Goal: Transaction & Acquisition: Purchase product/service

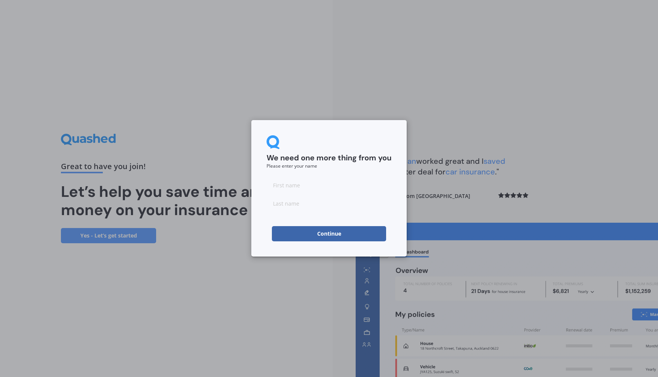
click at [303, 184] on input at bounding box center [328, 185] width 125 height 15
type input "Grace"
type input "w"
type input "[PERSON_NAME]"
click at [301, 172] on form "We need one more thing from you Please enter your name [PERSON_NAME] Continue" at bounding box center [328, 188] width 125 height 106
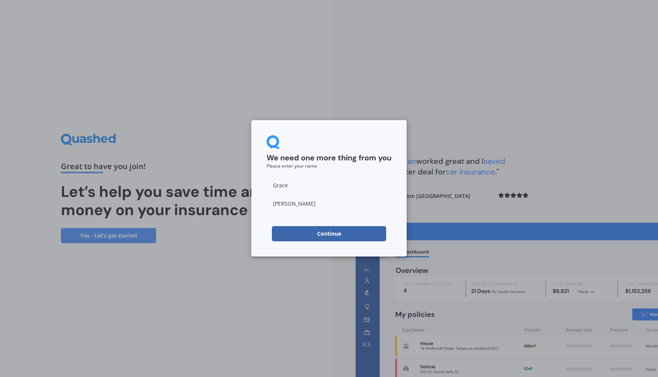
click at [320, 225] on form "We need one more thing from you Please enter your name [PERSON_NAME] Continue" at bounding box center [328, 188] width 125 height 106
click at [320, 229] on button "Continue" at bounding box center [329, 233] width 114 height 15
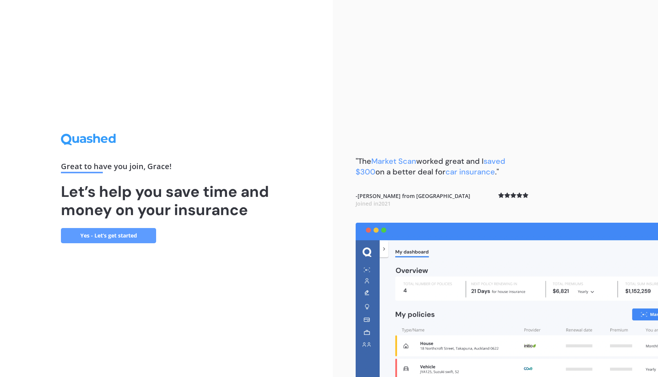
click at [137, 230] on link "Yes - Let’s get started" at bounding box center [108, 235] width 95 height 15
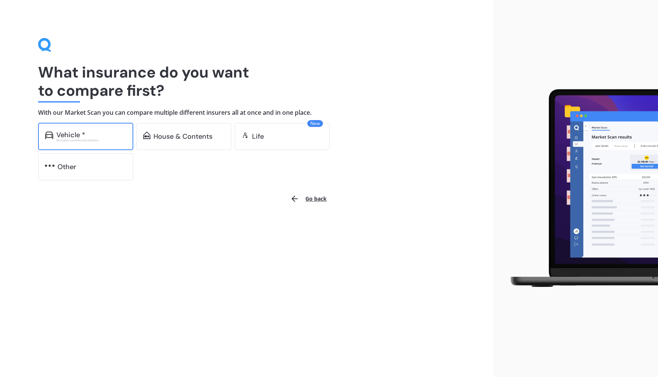
click at [109, 139] on div "Excludes commercial vehicles" at bounding box center [91, 140] width 70 height 3
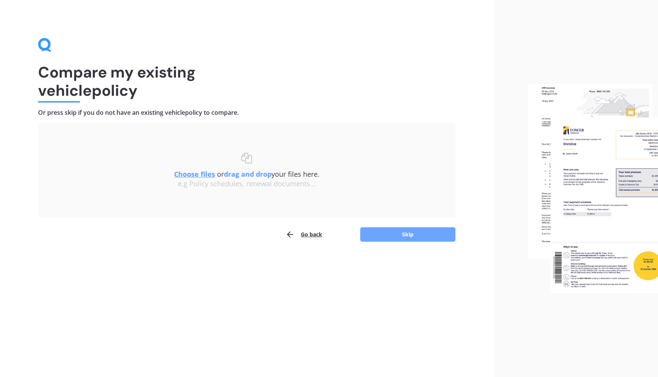
click at [376, 238] on button "Skip" at bounding box center [407, 235] width 95 height 14
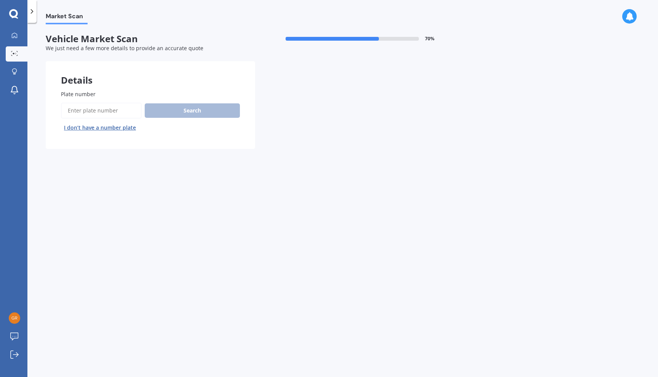
click at [99, 111] on input "Plate number" at bounding box center [101, 111] width 81 height 16
click at [116, 111] on input "Plate number" at bounding box center [101, 111] width 81 height 16
paste input "QUJ921"
type input "QUJ921"
click at [178, 111] on button "Search" at bounding box center [192, 111] width 95 height 14
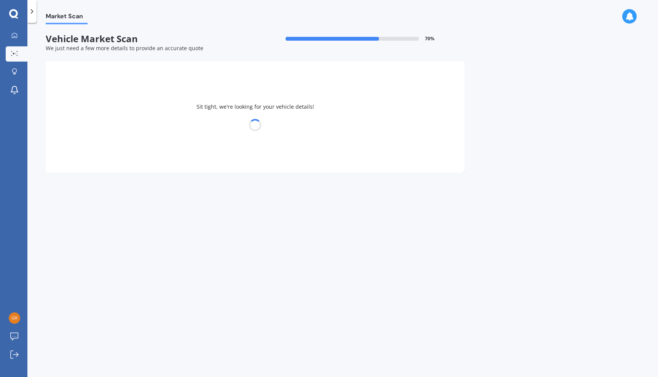
select select "TOYOTA"
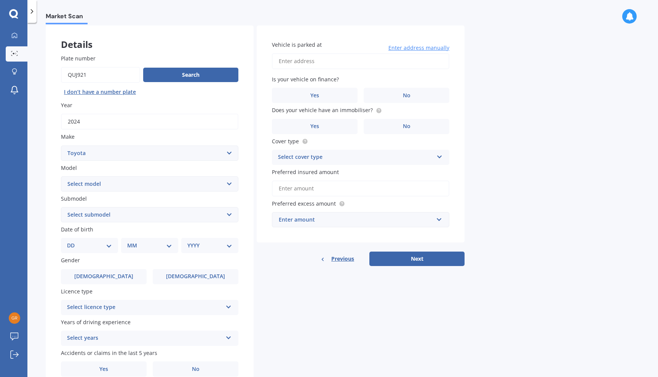
scroll to position [47, 0]
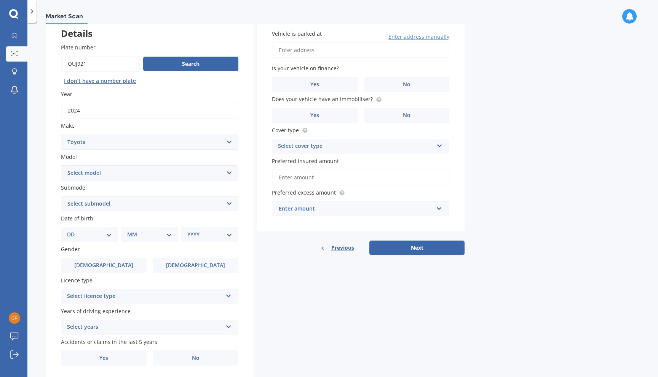
click at [163, 171] on select "Select model 4 Runner 86 [PERSON_NAME] Alphard Altezza Aqua Aristo Aurion Auris…" at bounding box center [149, 173] width 177 height 15
click at [169, 177] on select "Select model 4 Runner 86 [PERSON_NAME] Alphard Altezza Aqua Aristo Aurion Auris…" at bounding box center [149, 173] width 177 height 15
select select "RAV-4"
click at [132, 206] on select "Select submodel Diesel EV GX SUV 2.2/4WD/6AT Hybrid Hybrid 2WD Petrol" at bounding box center [149, 203] width 177 height 15
select select "HYBRID"
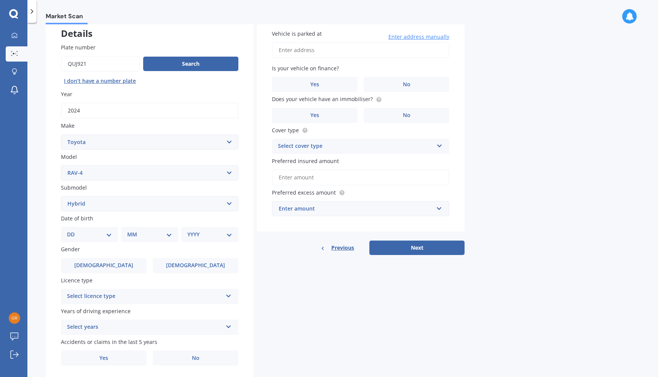
click at [133, 201] on select "Select submodel Diesel EV GX SUV 2.2/4WD/6AT Hybrid Hybrid 2WD Petrol" at bounding box center [149, 203] width 177 height 15
click at [101, 238] on select "DD 01 02 03 04 05 06 07 08 09 10 11 12 13 14 15 16 17 18 19 20 21 22 23 24 25 2…" at bounding box center [89, 235] width 45 height 8
select select "22"
click at [145, 237] on select "MM 01 02 03 04 05 06 07 08 09 10 11 12" at bounding box center [151, 235] width 42 height 8
select select "01"
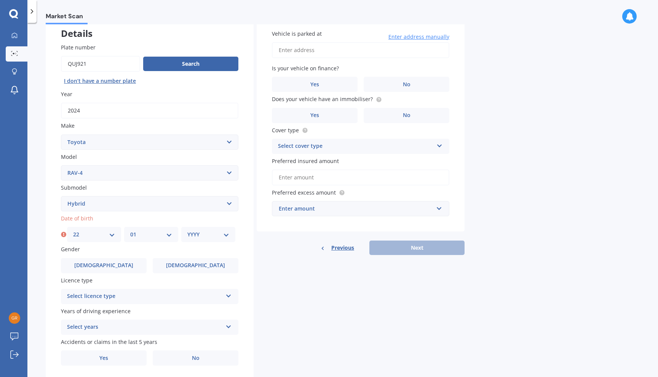
click at [203, 239] on select "YYYY 2025 2024 2023 2022 2021 2020 2019 2018 2017 2016 2015 2014 2013 2012 2011…" at bounding box center [208, 235] width 42 height 8
select select "1997"
click at [196, 266] on span "[DEMOGRAPHIC_DATA]" at bounding box center [195, 266] width 59 height 6
click at [0, 0] on input "[DEMOGRAPHIC_DATA]" at bounding box center [0, 0] width 0 height 0
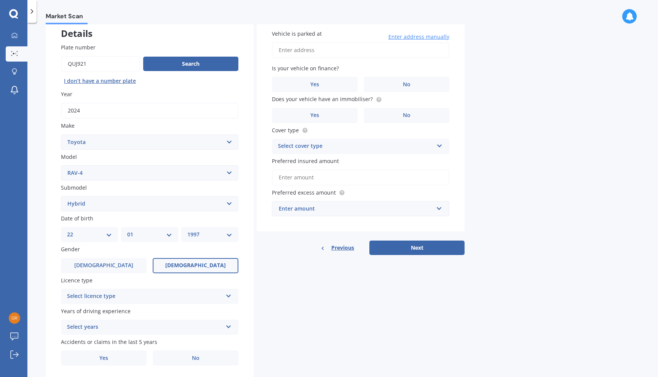
click at [173, 298] on div "Select licence type" at bounding box center [144, 296] width 155 height 9
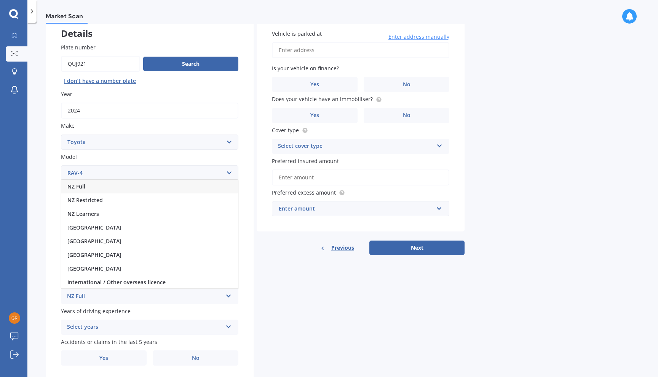
click at [115, 186] on div "NZ Full" at bounding box center [149, 187] width 177 height 14
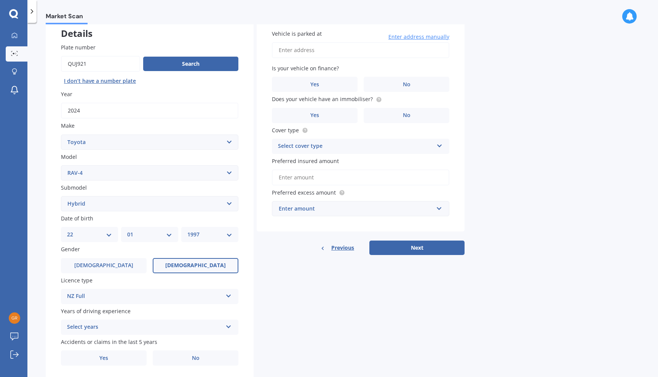
scroll to position [72, 0]
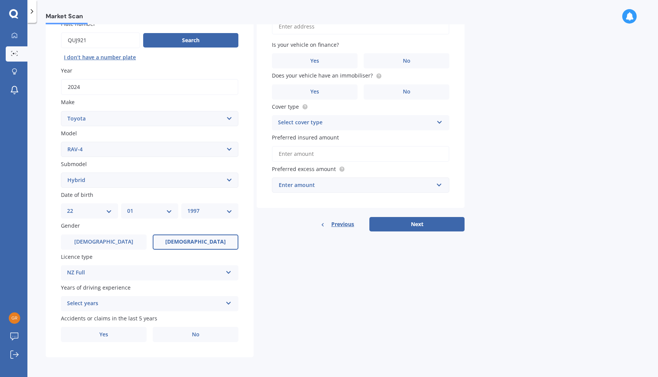
click at [130, 298] on div "Select years 5 or more years 4 years 3 years 2 years 1 year" at bounding box center [149, 303] width 177 height 15
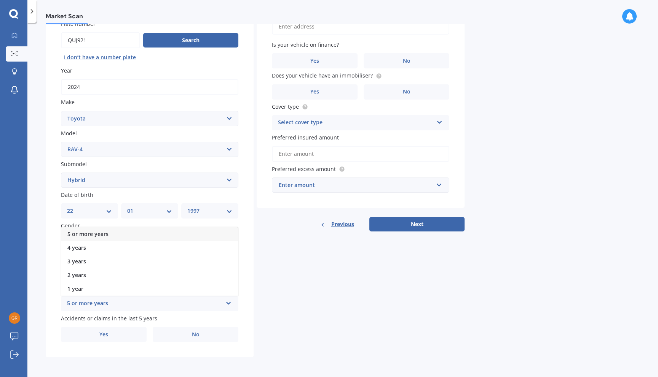
click at [113, 233] on div "5 or more years" at bounding box center [149, 235] width 177 height 14
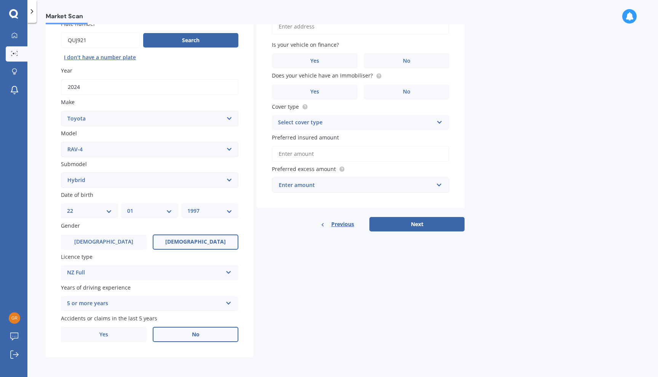
click at [183, 339] on label "No" at bounding box center [196, 334] width 86 height 15
click at [0, 0] on input "No" at bounding box center [0, 0] width 0 height 0
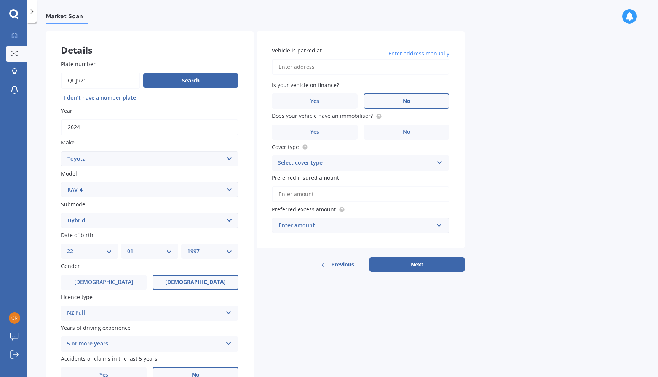
scroll to position [0, 0]
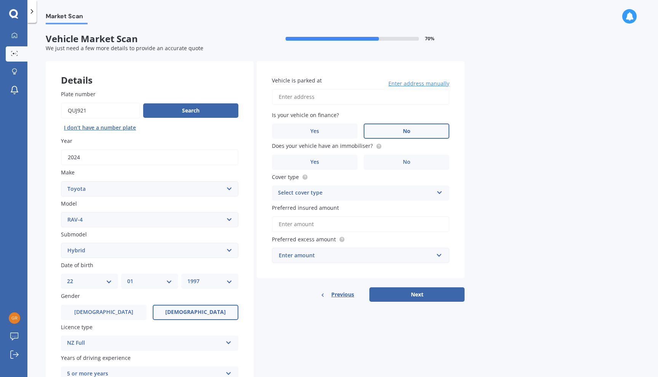
click at [424, 133] on label "No" at bounding box center [406, 131] width 86 height 15
click at [0, 0] on input "No" at bounding box center [0, 0] width 0 height 0
click at [347, 102] on input "Vehicle is parked at" at bounding box center [360, 97] width 177 height 16
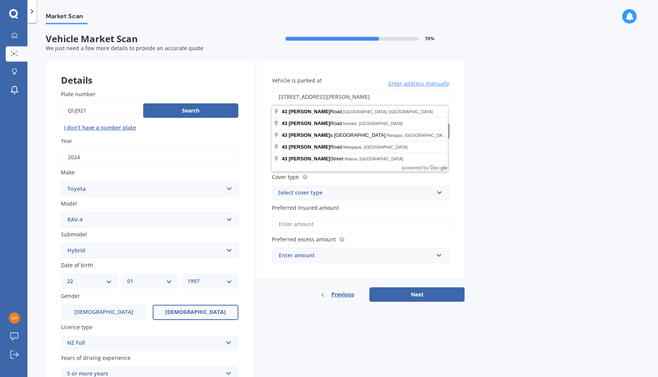
type input "[STREET_ADDRESS][PERSON_NAME]"
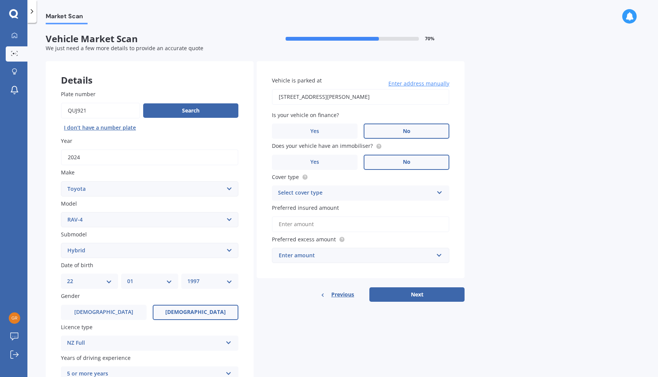
click at [398, 162] on label "No" at bounding box center [406, 162] width 86 height 15
click at [0, 0] on input "No" at bounding box center [0, 0] width 0 height 0
click at [368, 196] on div "Select cover type" at bounding box center [355, 193] width 155 height 9
click at [333, 211] on div "Comprehensive" at bounding box center [360, 208] width 177 height 14
click at [331, 226] on input "Preferred insured amount" at bounding box center [360, 225] width 177 height 16
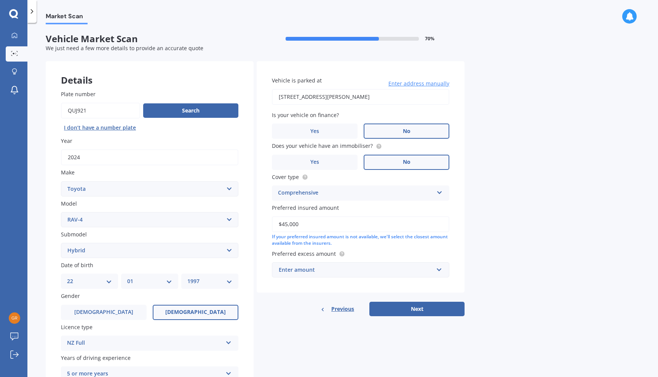
type input "$45,000"
click at [368, 271] on div "Enter amount" at bounding box center [356, 270] width 154 height 8
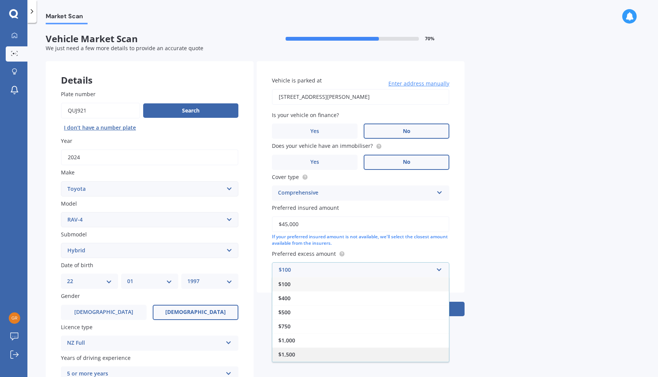
click at [315, 352] on div "$1,500" at bounding box center [360, 355] width 177 height 14
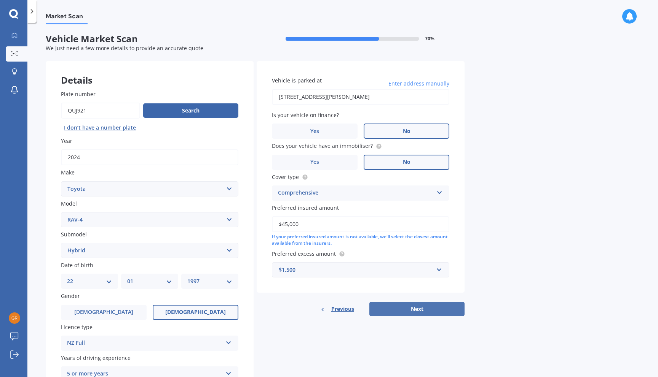
click at [405, 307] on button "Next" at bounding box center [416, 309] width 95 height 14
select select "22"
select select "01"
select select "1997"
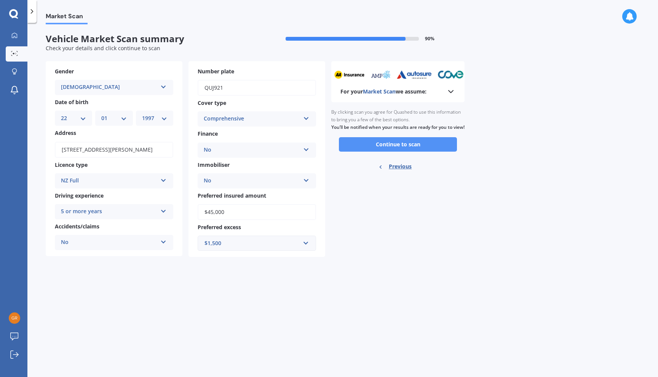
click at [412, 152] on button "Continue to scan" at bounding box center [398, 144] width 118 height 14
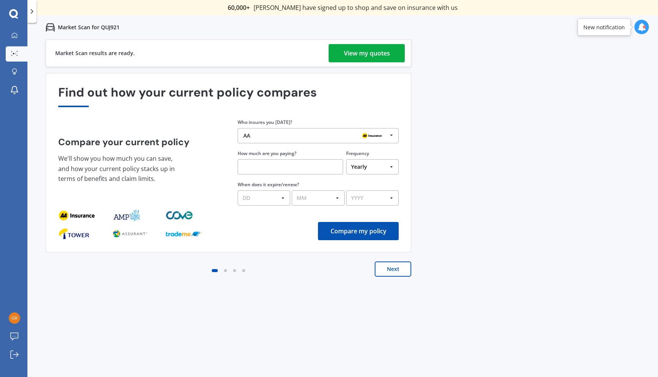
click at [360, 57] on div "View my quotes" at bounding box center [367, 53] width 46 height 18
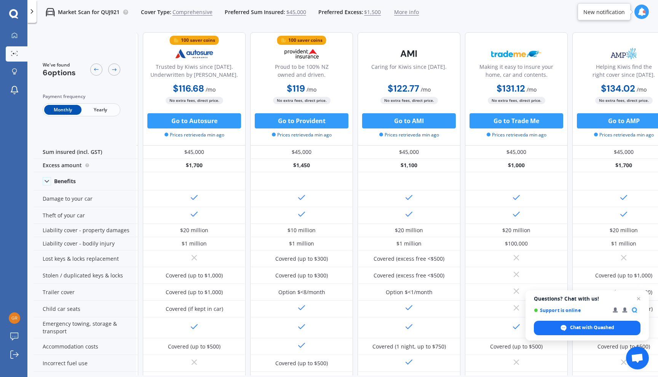
scroll to position [0, 122]
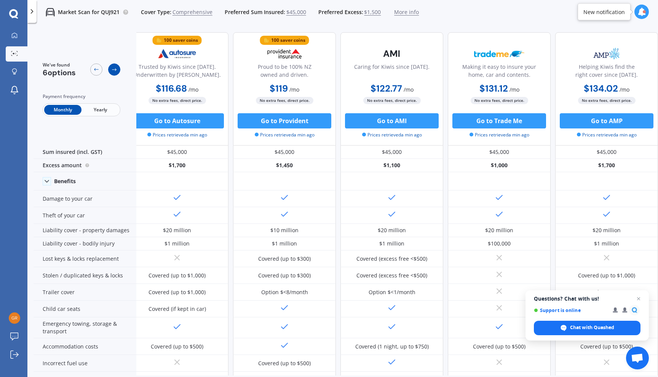
click at [113, 68] on icon at bounding box center [114, 70] width 6 height 6
click at [97, 68] on icon at bounding box center [96, 70] width 6 height 6
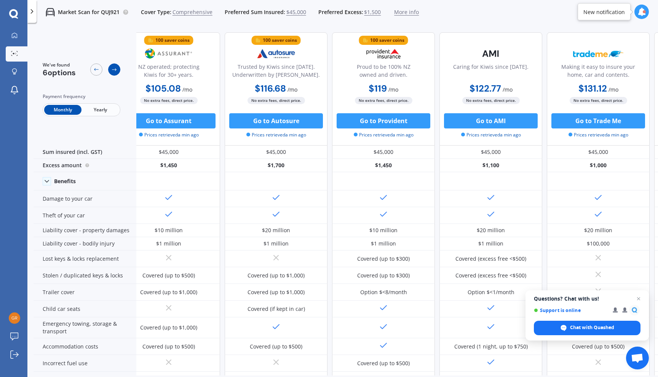
click at [115, 69] on icon at bounding box center [114, 70] width 6 height 6
